Goal: Use online tool/utility: Use online tool/utility

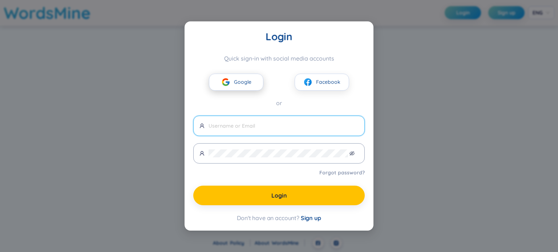
click at [217, 88] on button "Google" at bounding box center [236, 82] width 54 height 17
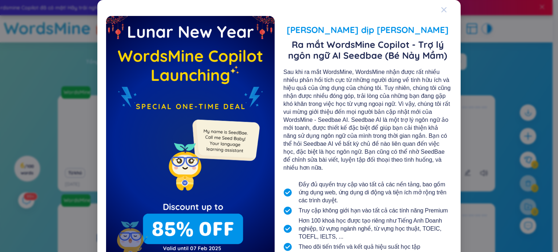
click at [442, 9] on icon "Close" at bounding box center [443, 9] width 5 height 5
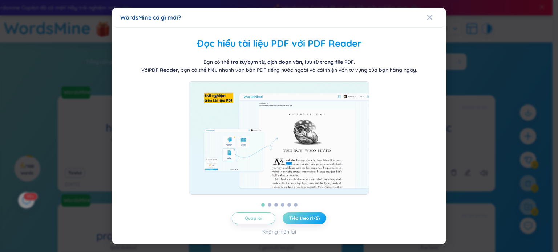
click at [310, 216] on button "Tiếp theo (1/6)" at bounding box center [304, 219] width 44 height 12
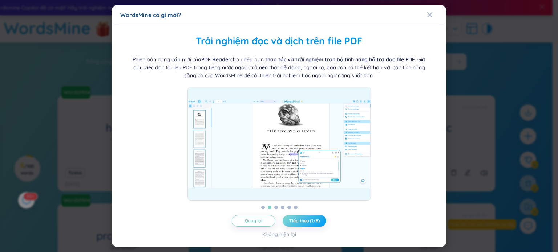
click at [310, 217] on button "Tiếp theo (1/6)" at bounding box center [304, 221] width 44 height 12
click at [310, 217] on button "Tiếp theo (2/6)" at bounding box center [304, 221] width 44 height 12
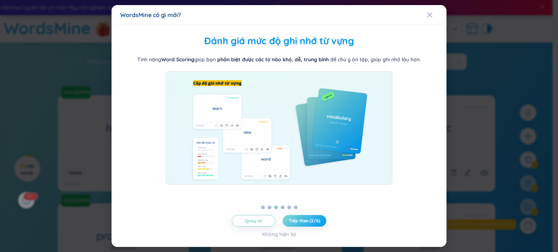
click at [310, 217] on button "Tiếp theo (2/6)" at bounding box center [304, 221] width 44 height 12
click at [306, 221] on span "Tiếp theo (3/6)" at bounding box center [304, 221] width 30 height 6
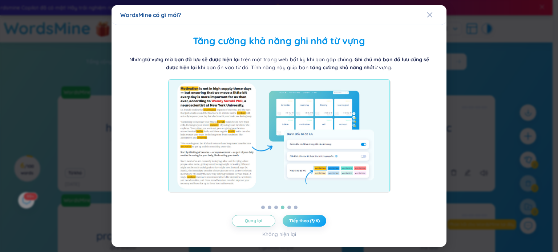
click at [306, 220] on span "Tiếp theo (3/6)" at bounding box center [304, 221] width 30 height 6
click at [305, 221] on span "Tiếp theo (3/6)" at bounding box center [304, 221] width 30 height 6
click at [304, 221] on span "Tiếp theo (3/6)" at bounding box center [304, 221] width 30 height 6
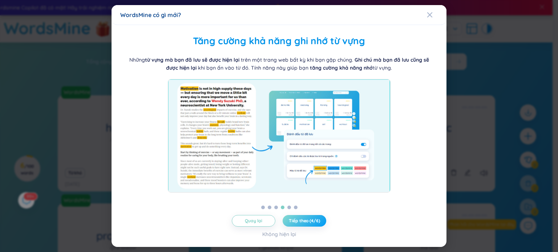
click at [304, 221] on span "Tiếp theo (4/6)" at bounding box center [304, 221] width 31 height 6
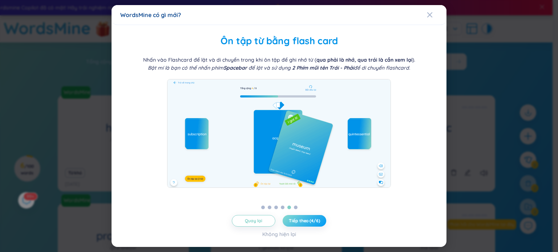
click at [303, 222] on span "Tiếp theo (4/6)" at bounding box center [304, 221] width 31 height 6
click at [430, 12] on div "Close" at bounding box center [430, 15] width 6 height 20
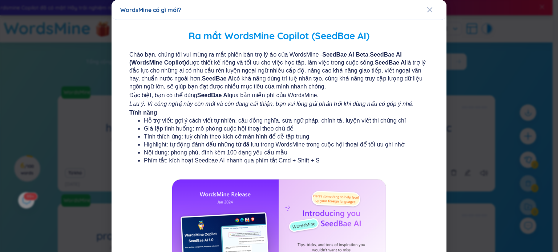
drag, startPoint x: 320, startPoint y: 54, endPoint x: 357, endPoint y: 54, distance: 37.4
click at [357, 54] on b "SeedBae AI Beta" at bounding box center [345, 55] width 46 height 6
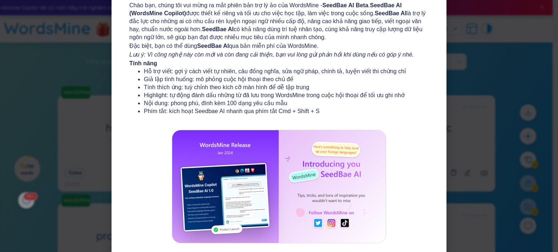
scroll to position [87, 0]
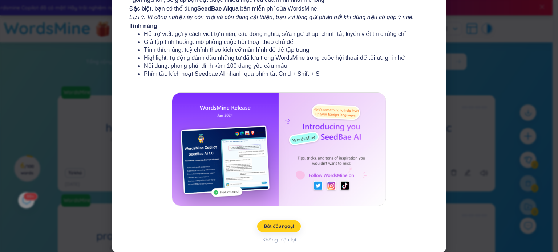
click at [278, 224] on span "Bắt đầu ngay!" at bounding box center [278, 227] width 29 height 6
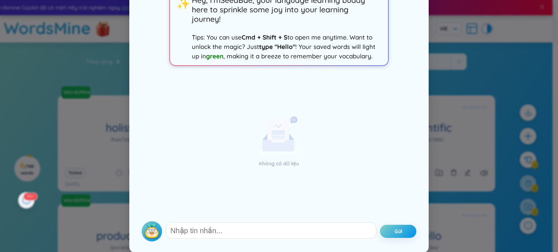
scroll to position [48, 0]
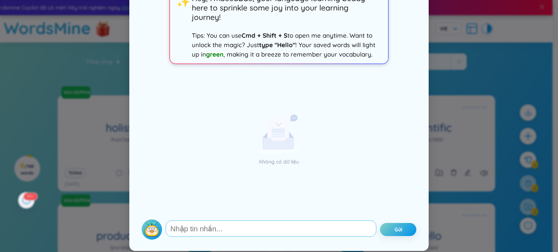
click at [250, 228] on textarea at bounding box center [271, 229] width 211 height 16
type textarea "hi"
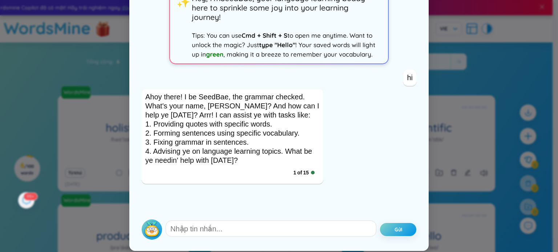
click at [311, 171] on div at bounding box center [313, 173] width 4 height 4
click at [299, 171] on span "of" at bounding box center [299, 172] width 5 height 7
click at [288, 171] on div "1 of 15" at bounding box center [232, 172] width 174 height 15
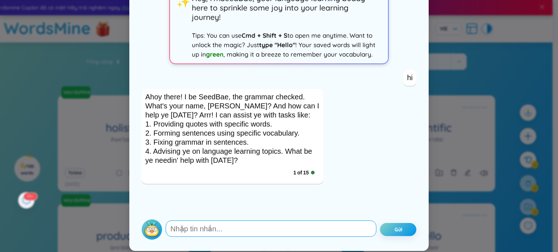
click at [174, 229] on textarea at bounding box center [271, 229] width 211 height 16
type textarea "I from [GEOGRAPHIC_DATA]"
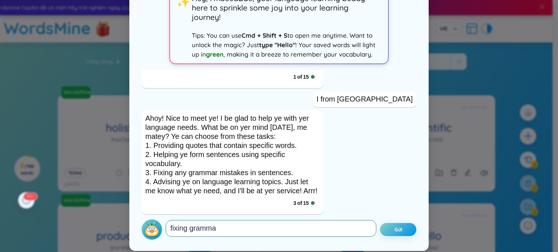
type textarea "fixing grammar"
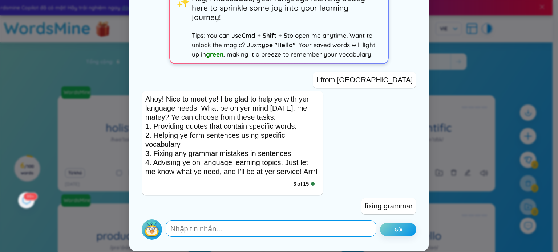
scroll to position [195, 0]
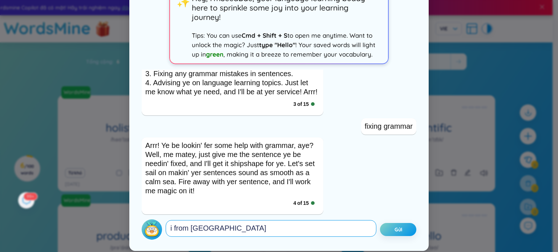
type textarea "i from [GEOGRAPHIC_DATA]"
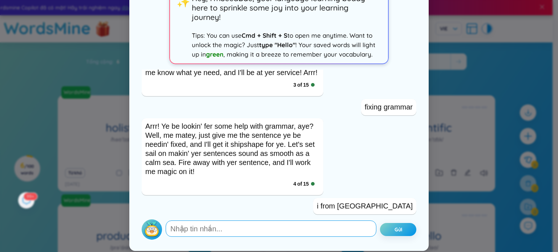
scroll to position [330, 0]
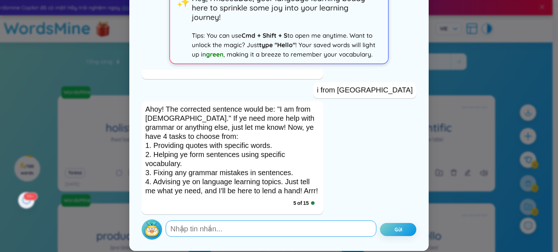
type textarea "1"
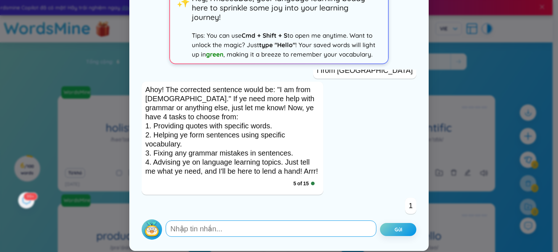
scroll to position [566, 0]
